Goal: Task Accomplishment & Management: Use online tool/utility

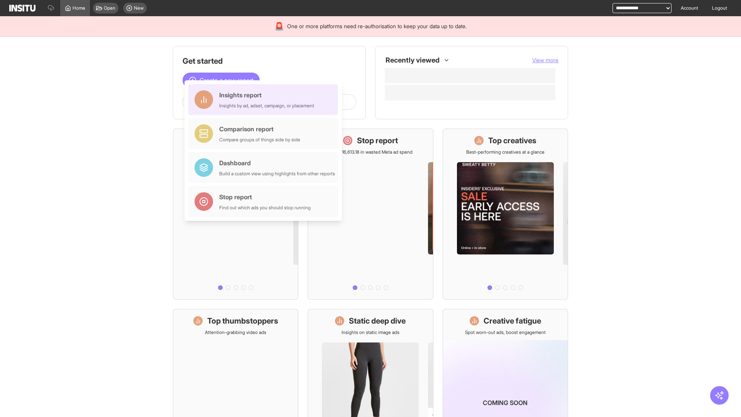
click at [265, 100] on div "Insights report Insights by ad, adset, campaign, or placement" at bounding box center [266, 99] width 95 height 19
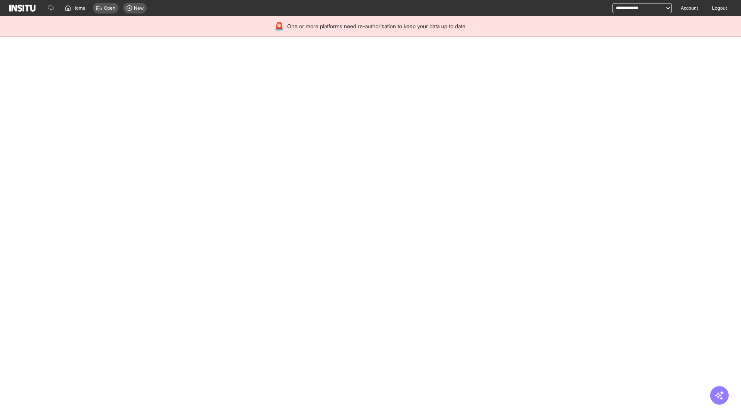
select select "**"
